Goal: Task Accomplishment & Management: Manage account settings

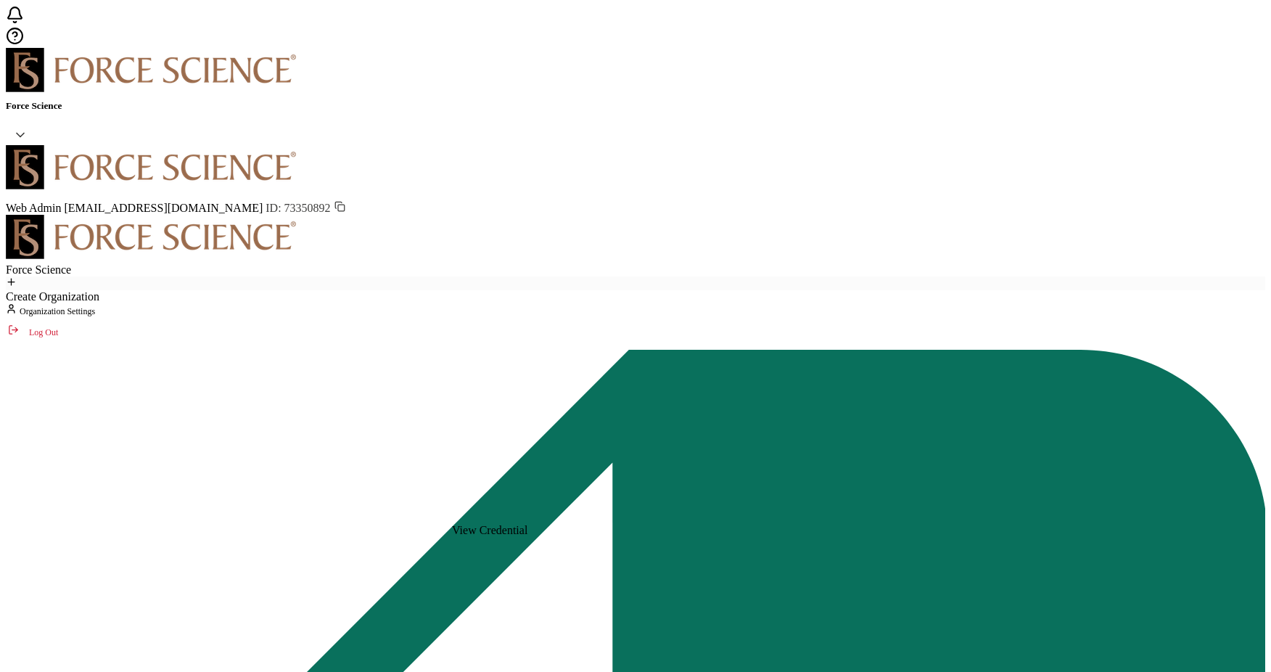
scroll to position [10, 0]
paste input "[EMAIL_ADDRESS][DOMAIN_NAME]"
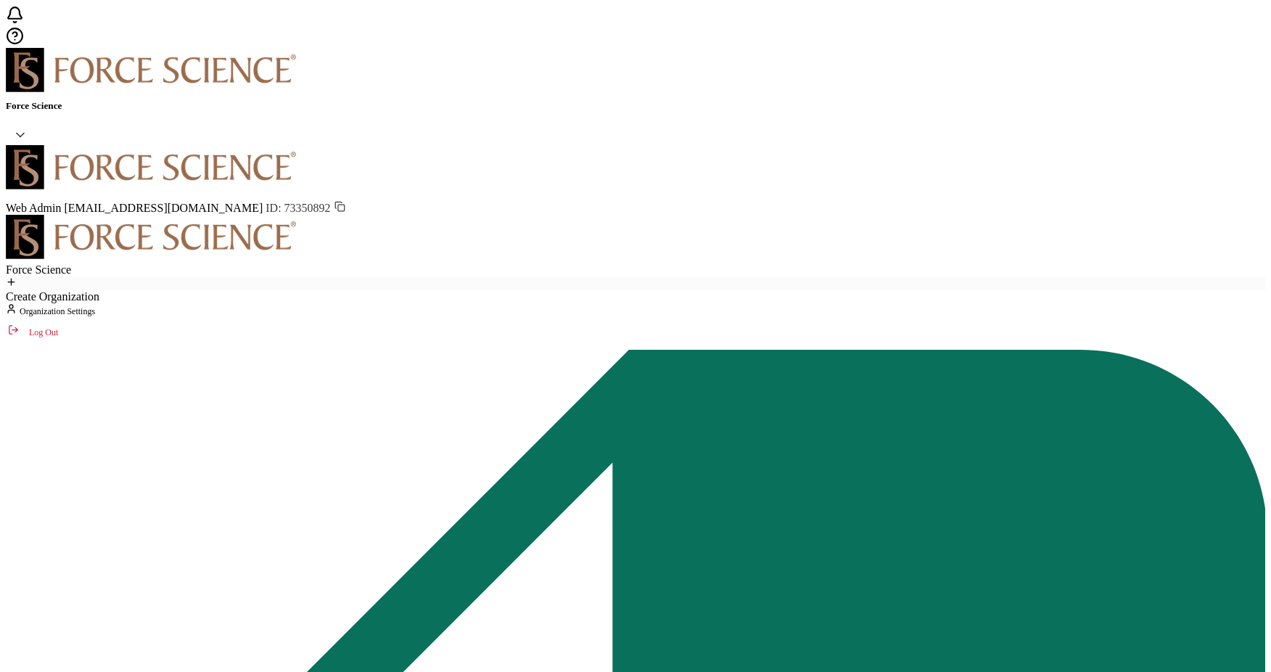
type input "[EMAIL_ADDRESS][DOMAIN_NAME]"
paste input "[PERSON_NAME][EMAIL_ADDRESS][PERSON_NAME][DOMAIN_NAME][PERSON_NAME]"
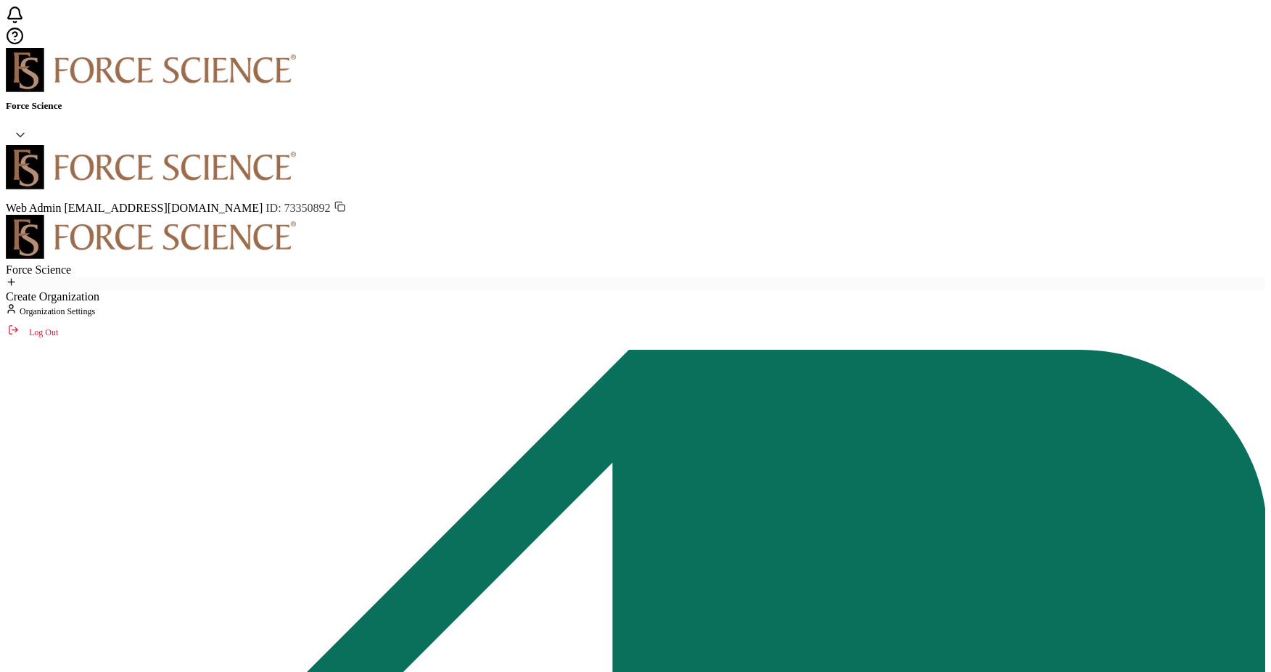
type input "[PERSON_NAME][EMAIL_ADDRESS][PERSON_NAME][DOMAIN_NAME][PERSON_NAME]"
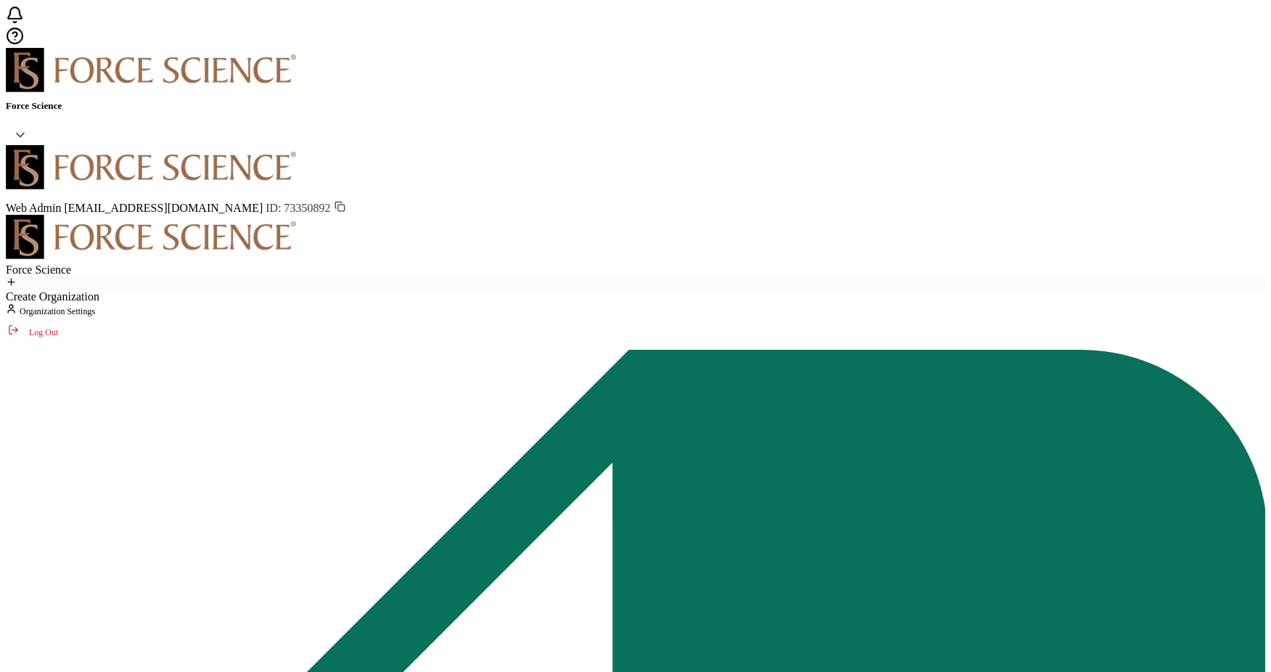
paste input "[PERSON_NAME][EMAIL_ADDRESS][DOMAIN_NAME]"
type input "[PERSON_NAME][EMAIL_ADDRESS][DOMAIN_NAME]"
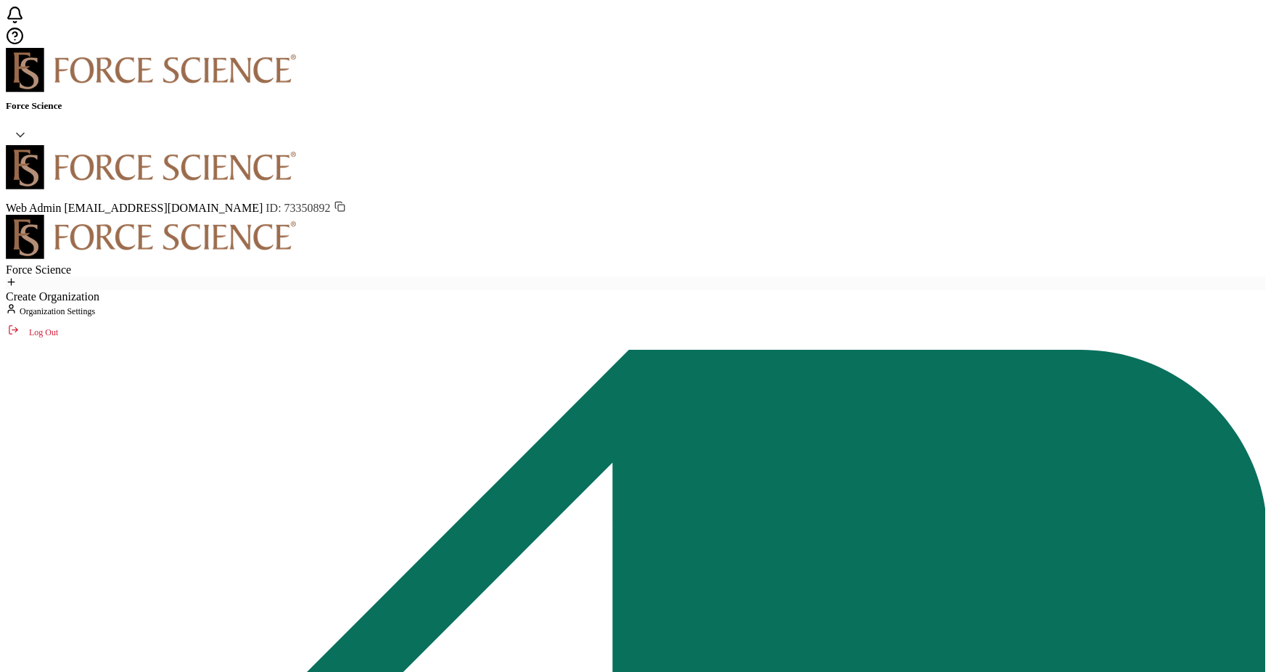
paste input "[EMAIL_ADDRESS][PERSON_NAME][DOMAIN_NAME]"
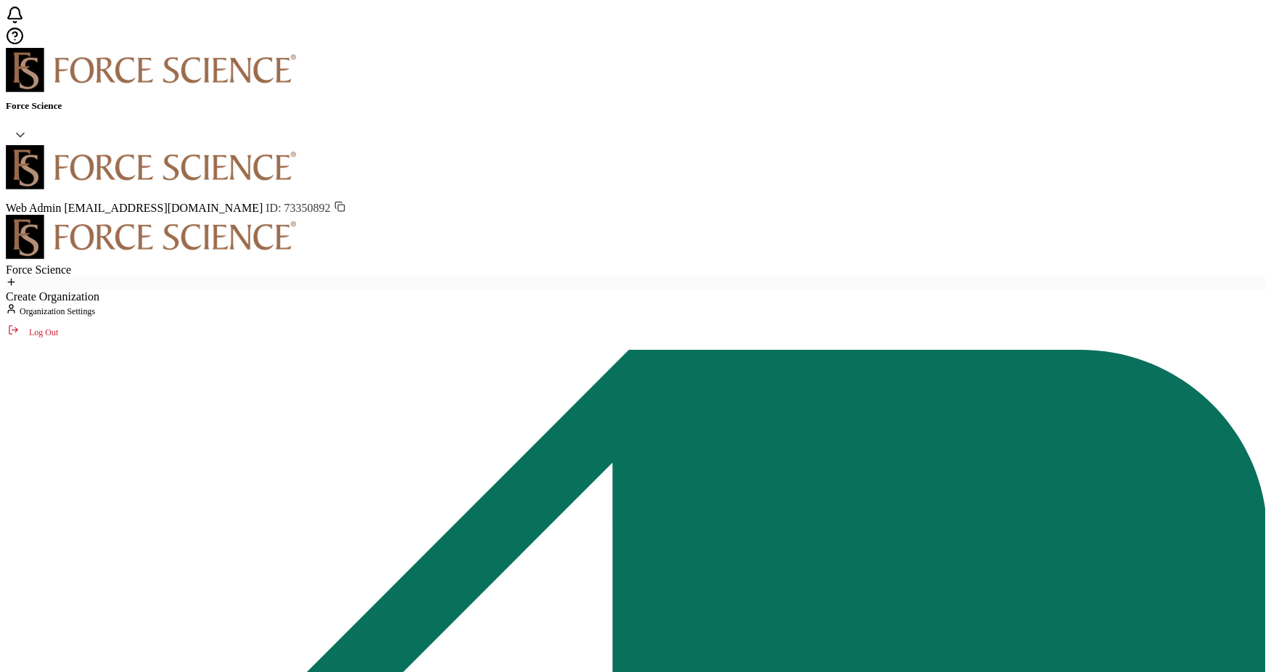
paste input "[EMAIL_ADDRESS][DOMAIN_NAME]"
type input "[EMAIL_ADDRESS][DOMAIN_NAME]"
drag, startPoint x: 670, startPoint y: 77, endPoint x: 679, endPoint y: 75, distance: 9.0
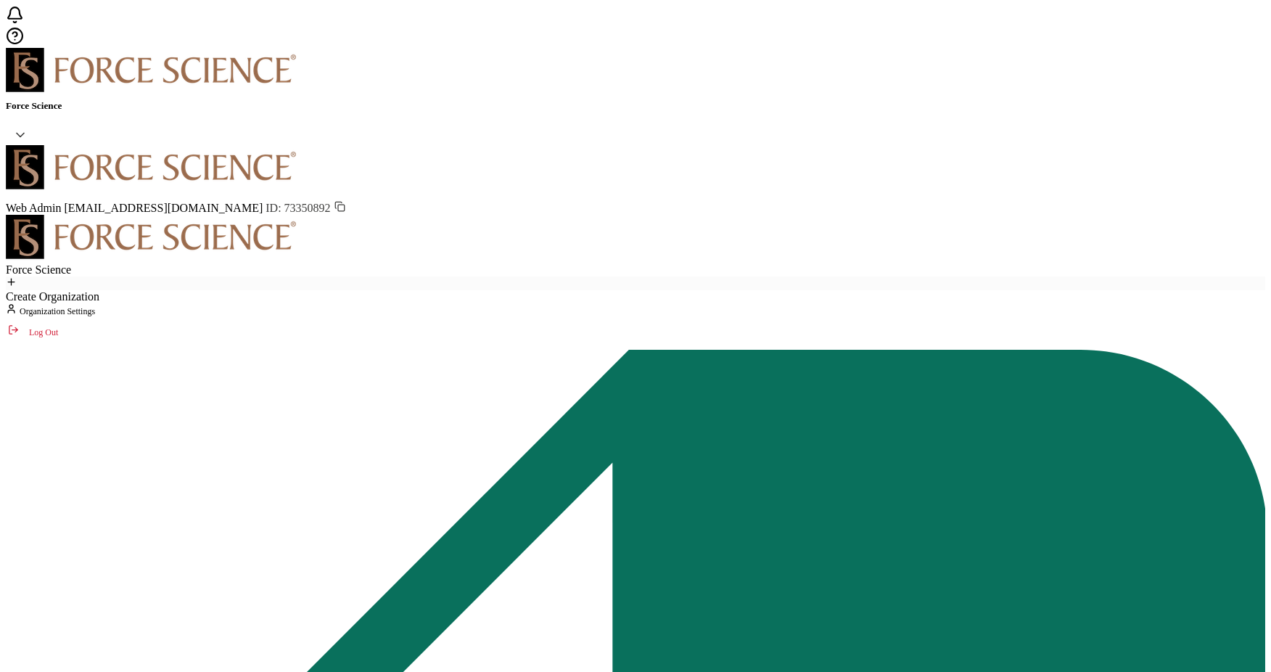
paste input "[EMAIL_ADDRESS][DOMAIN_NAME]"
type input "[EMAIL_ADDRESS][DOMAIN_NAME]"
